Goal: Task Accomplishment & Management: Manage account settings

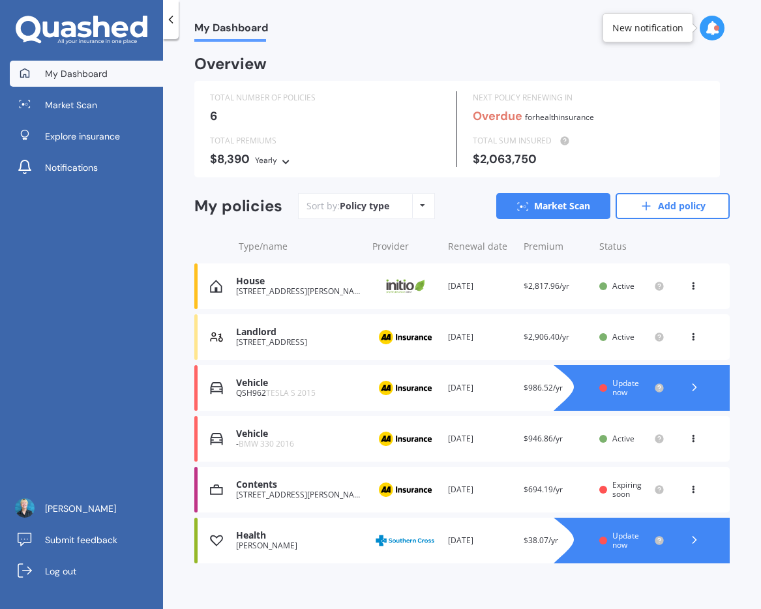
click at [292, 285] on div "House" at bounding box center [299, 281] width 126 height 11
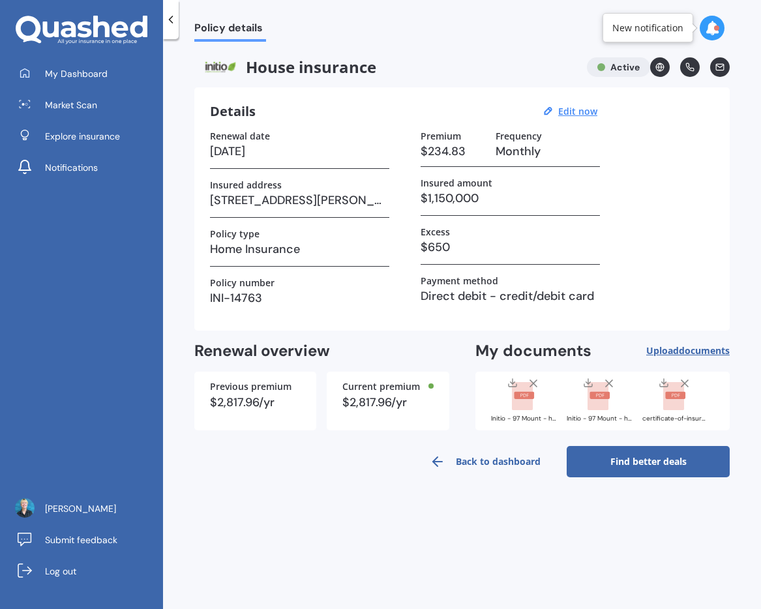
click at [663, 348] on span "Upload documents" at bounding box center [687, 351] width 83 height 10
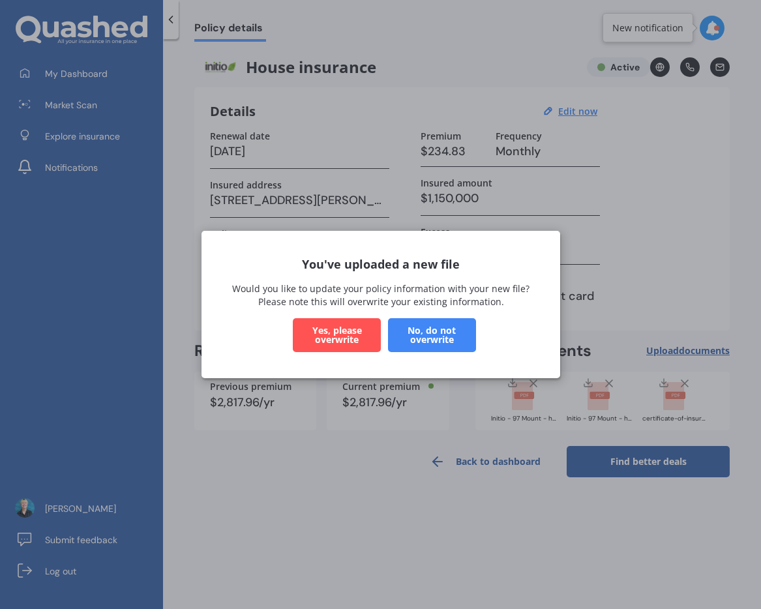
click at [339, 331] on button "Yes, please overwrite" at bounding box center [337, 335] width 88 height 34
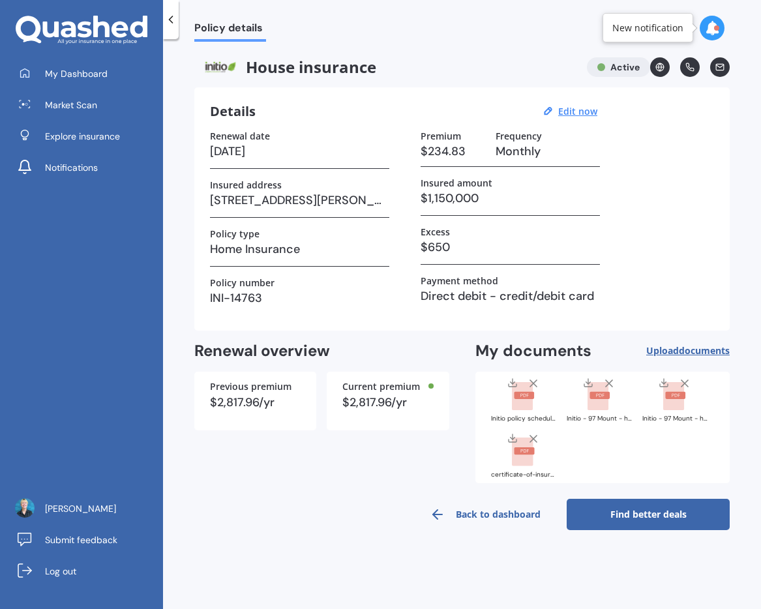
click at [598, 418] on div "Initio - 97 Mount - house insurance invoice - [DATE].pdf" at bounding box center [599, 419] width 65 height 7
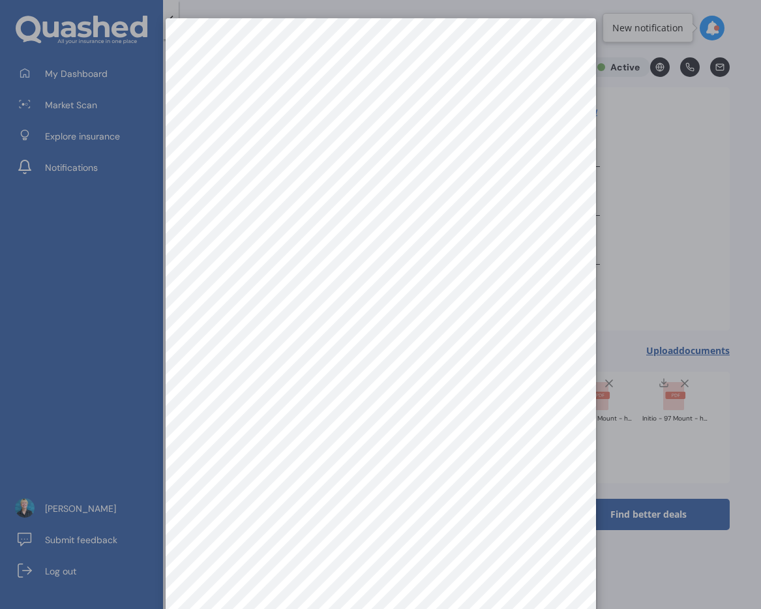
click at [670, 425] on div at bounding box center [380, 304] width 761 height 609
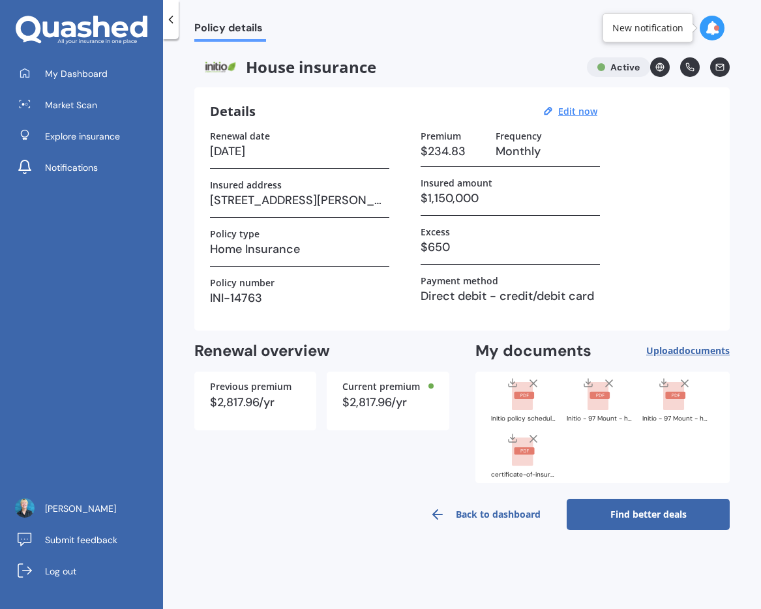
click at [674, 416] on div "Initio - 97 Mount - house policy schedule - [DATE].pdf" at bounding box center [675, 419] width 65 height 7
click at [687, 382] on icon at bounding box center [684, 383] width 13 height 13
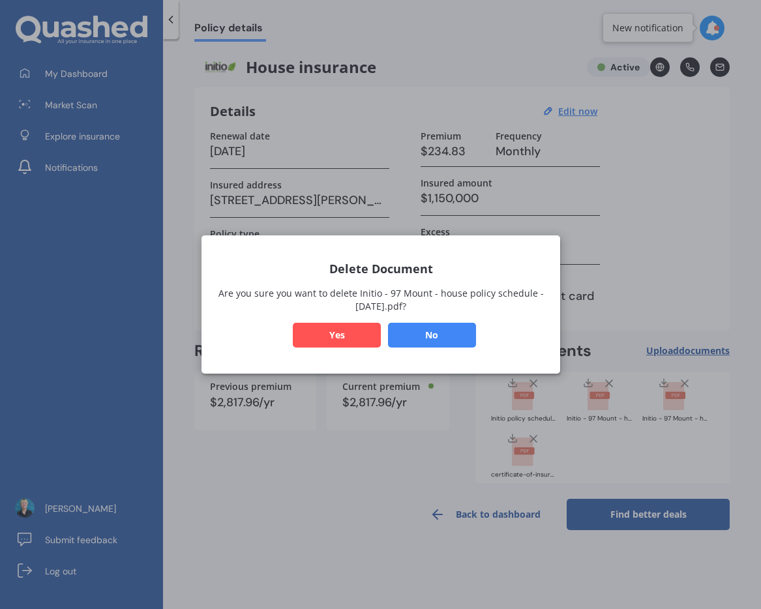
click at [319, 335] on button "Yes" at bounding box center [337, 335] width 88 height 25
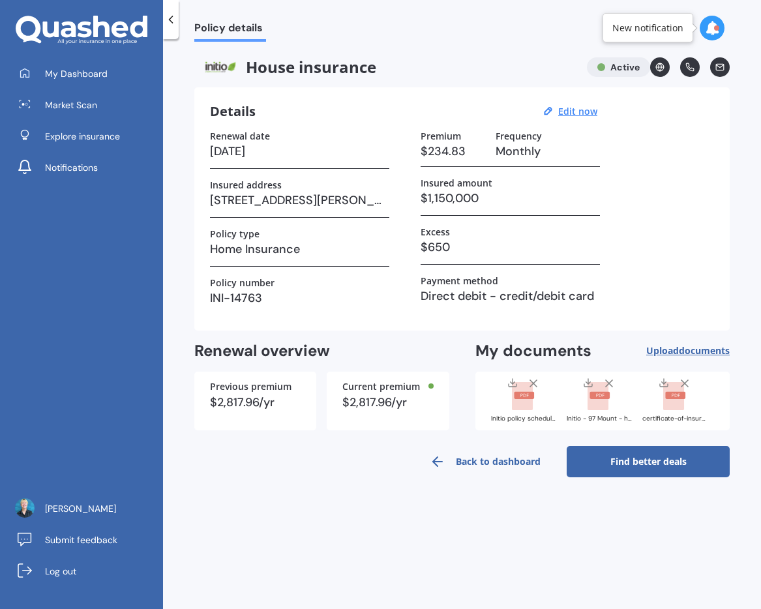
click at [596, 417] on div "Initio - 97 Mount - house insurance invoice - [DATE].pdf" at bounding box center [599, 419] width 65 height 7
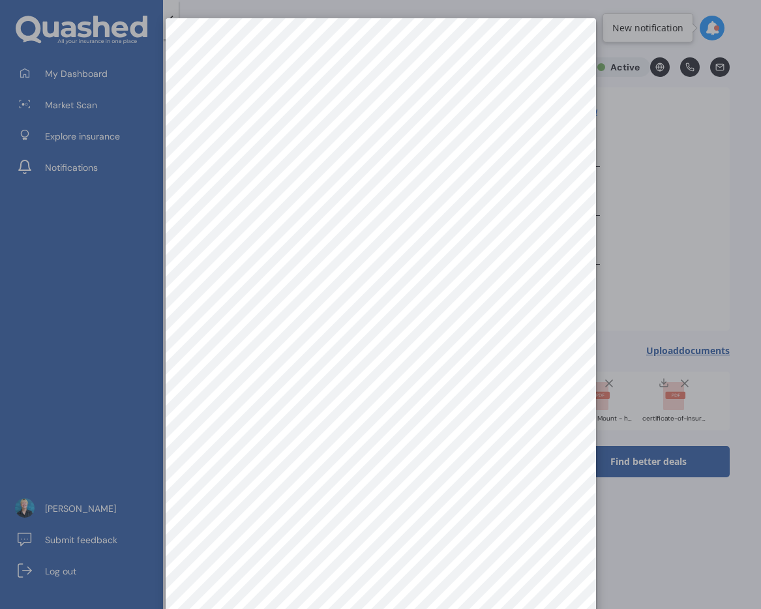
click at [649, 279] on div at bounding box center [380, 304] width 761 height 609
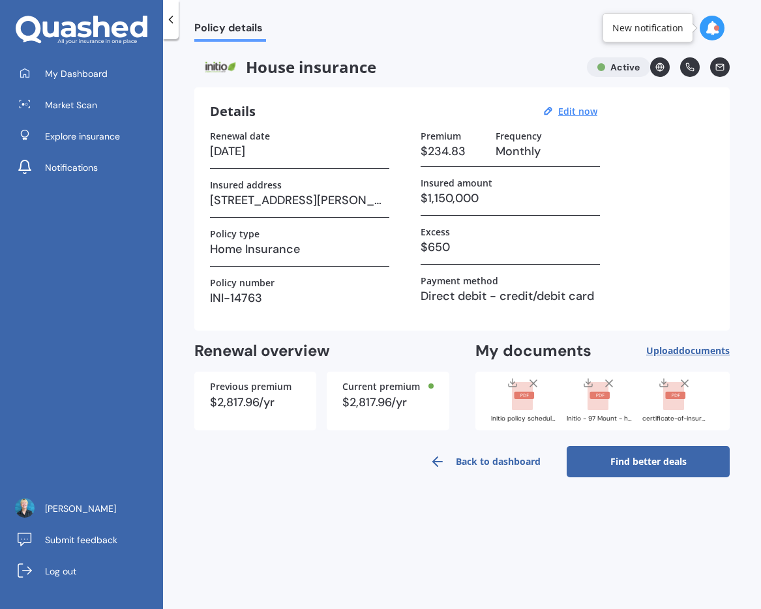
click at [716, 25] on div at bounding box center [716, 27] width 5 height 5
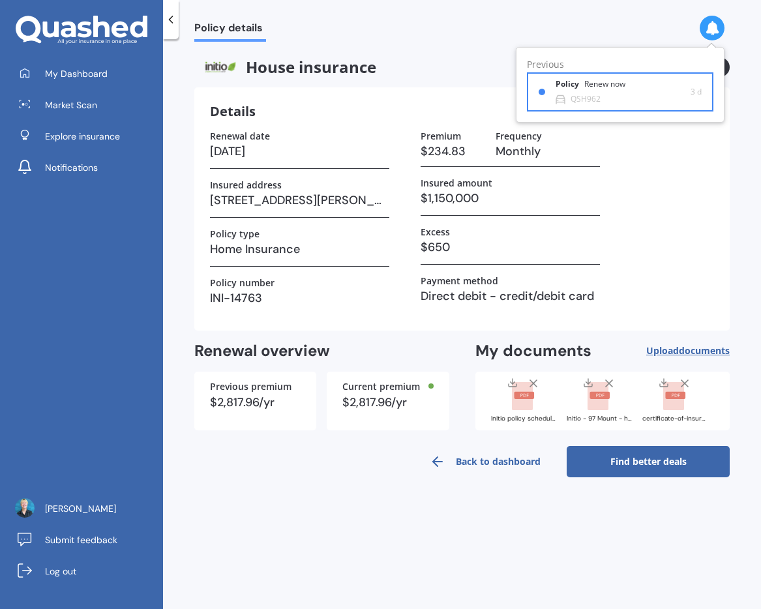
click at [586, 91] on div "Policy Renew now" at bounding box center [598, 87] width 85 height 14
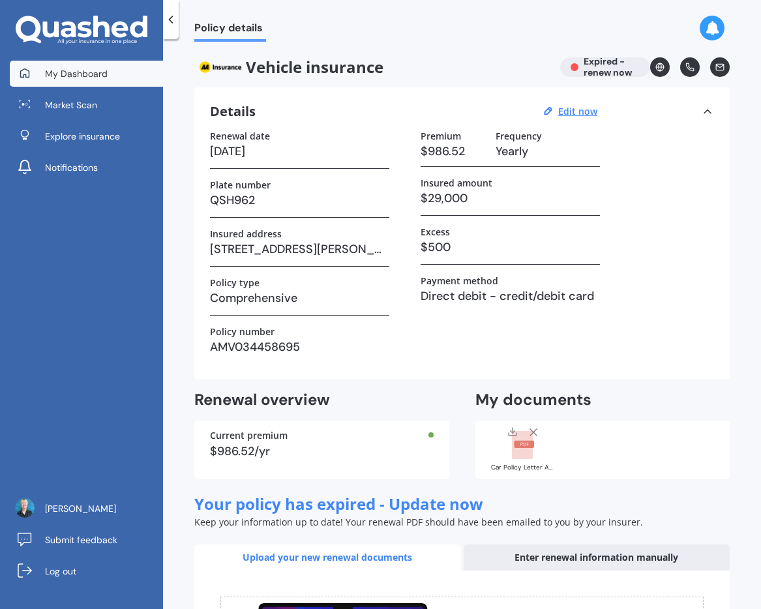
click at [86, 77] on span "My Dashboard" at bounding box center [76, 73] width 63 height 13
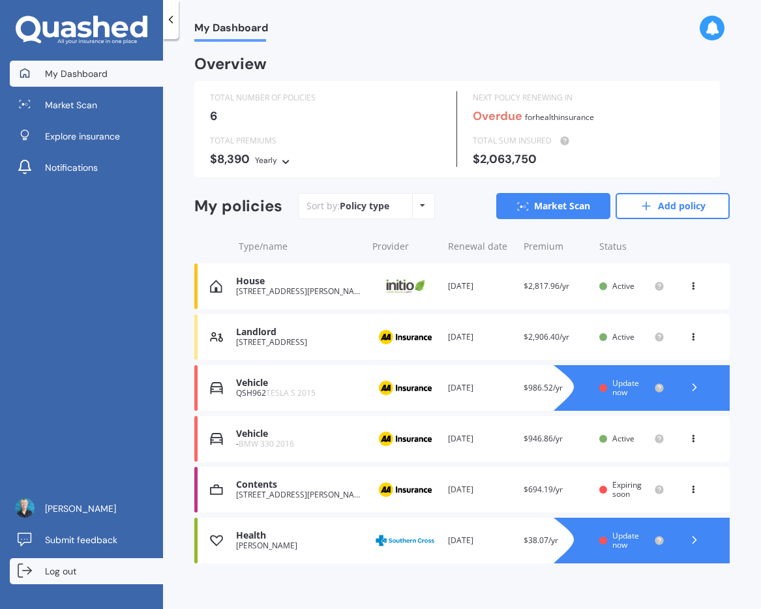
click at [57, 575] on span "Log out" at bounding box center [60, 571] width 31 height 13
